Goal: Navigation & Orientation: Find specific page/section

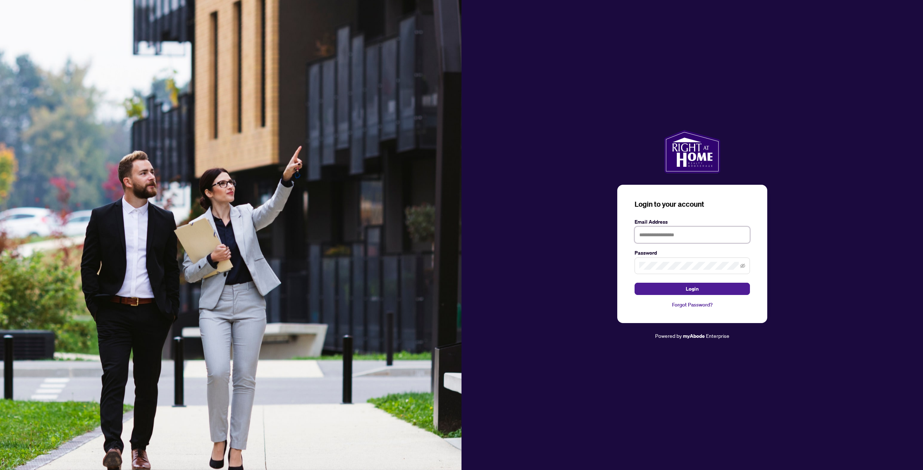
click at [669, 235] on input "text" at bounding box center [691, 235] width 115 height 17
type input "**********"
click at [668, 260] on span at bounding box center [691, 266] width 115 height 17
click at [634, 283] on button "Login" at bounding box center [691, 289] width 115 height 12
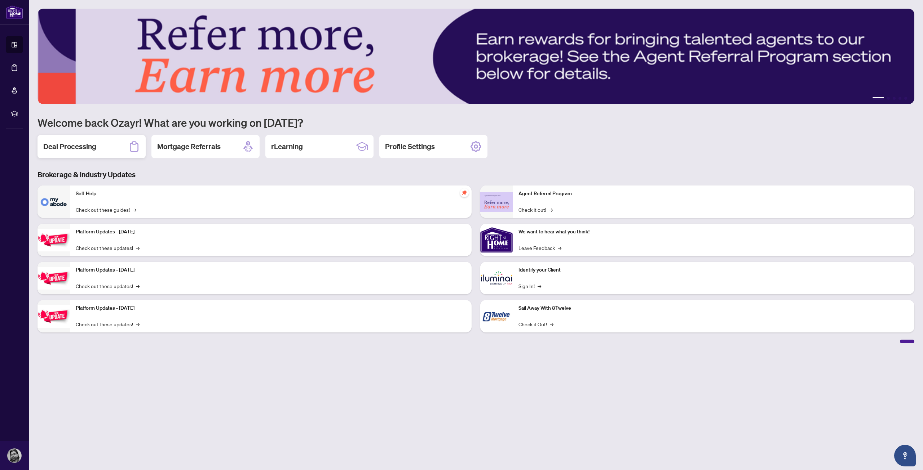
click at [71, 154] on div "Deal Processing" at bounding box center [91, 146] width 108 height 23
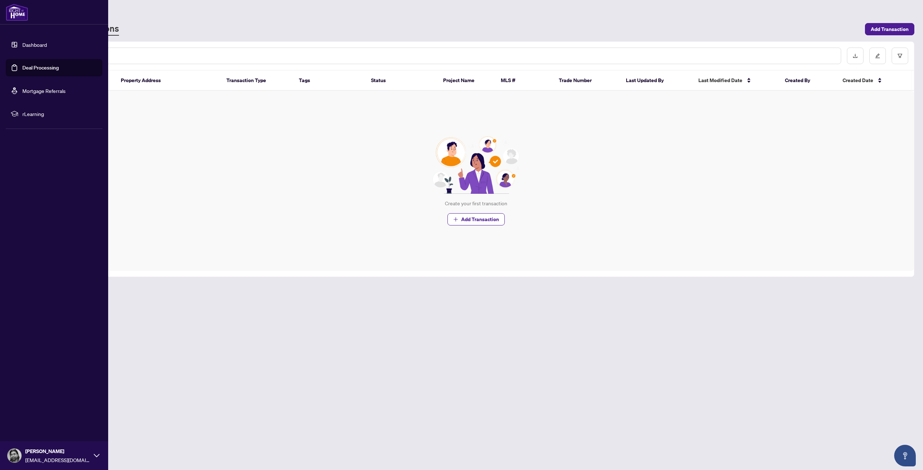
click at [22, 43] on link "Dashboard" at bounding box center [34, 44] width 25 height 6
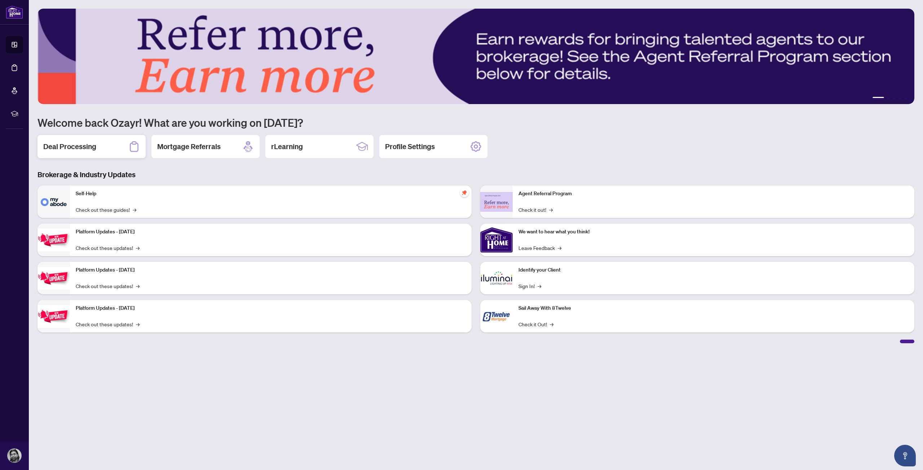
click at [101, 146] on div "Deal Processing" at bounding box center [91, 146] width 108 height 23
